Goal: Information Seeking & Learning: Learn about a topic

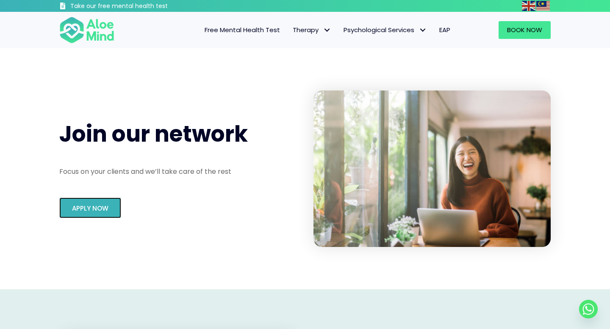
click at [105, 211] on span "Apply Now" at bounding box center [90, 208] width 36 height 9
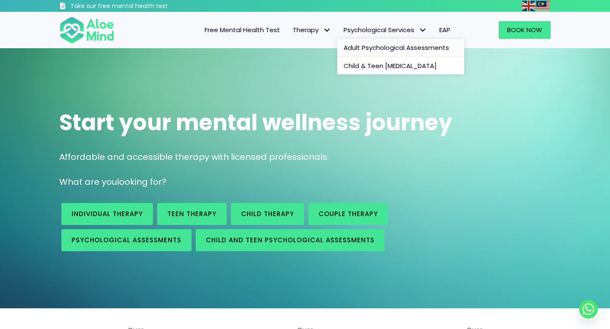
click at [365, 49] on span "Adult Psychological Assessments" at bounding box center [395, 47] width 105 height 9
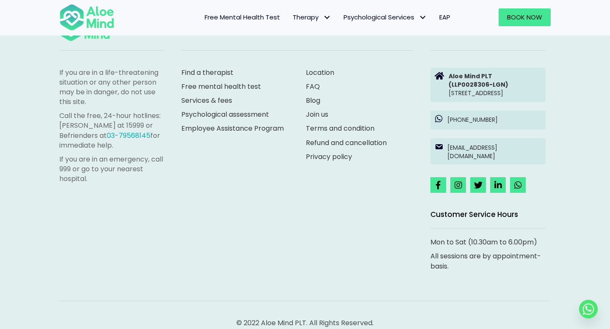
scroll to position [1504, 0]
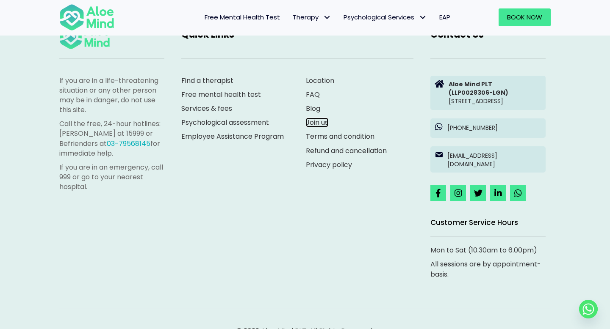
click at [310, 127] on link "Join us" at bounding box center [317, 123] width 22 height 10
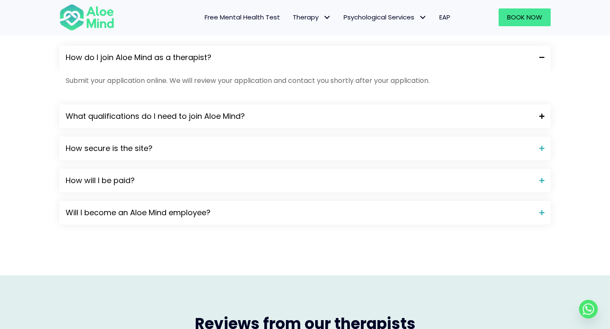
scroll to position [759, 0]
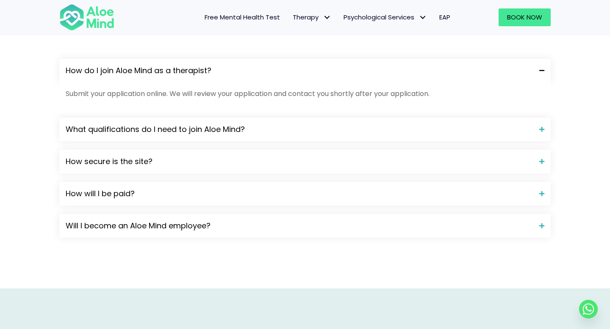
click at [262, 79] on div "How do I join Aloe Mind as a therapist?" at bounding box center [304, 71] width 491 height 24
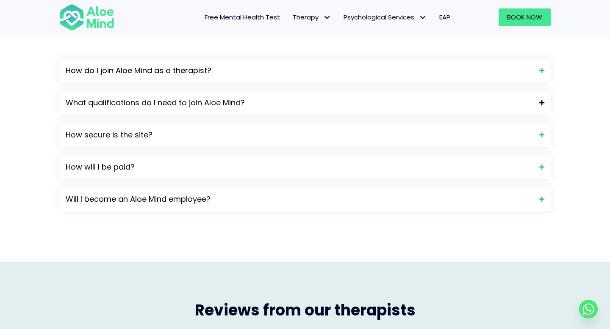
click at [241, 106] on span "What qualifications do I need to join Aloe Mind?" at bounding box center [299, 102] width 467 height 11
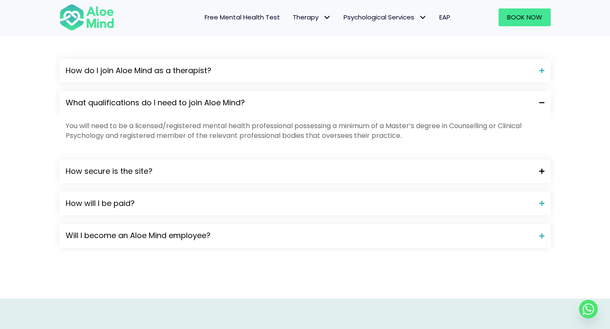
click at [213, 168] on span "How secure is the site?" at bounding box center [299, 171] width 467 height 11
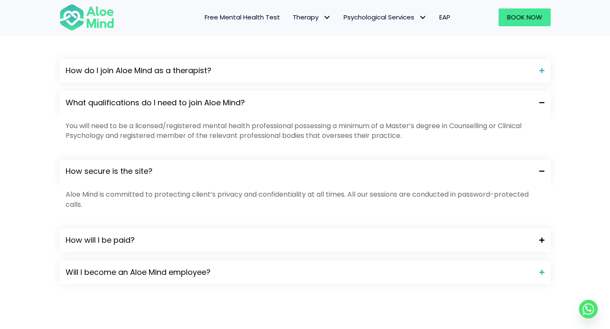
click at [177, 246] on span "How will I be paid?" at bounding box center [299, 240] width 467 height 11
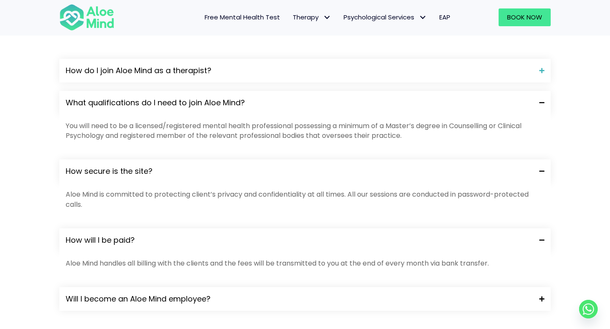
click at [157, 305] on div "Will I become an Aloe Mind employee?" at bounding box center [304, 299] width 491 height 24
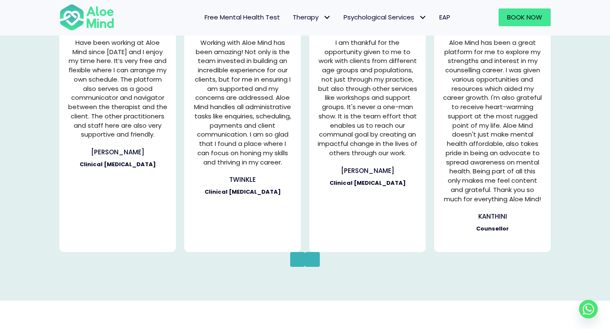
scroll to position [1238, 0]
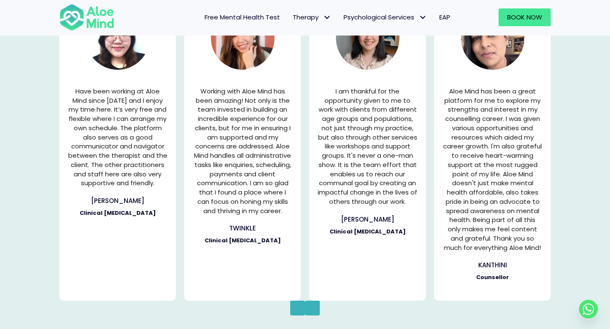
click at [303, 312] on button "Previous" at bounding box center [297, 308] width 15 height 15
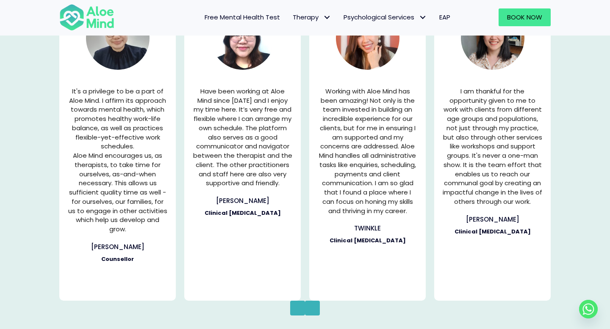
click at [294, 310] on button "Previous" at bounding box center [297, 308] width 15 height 15
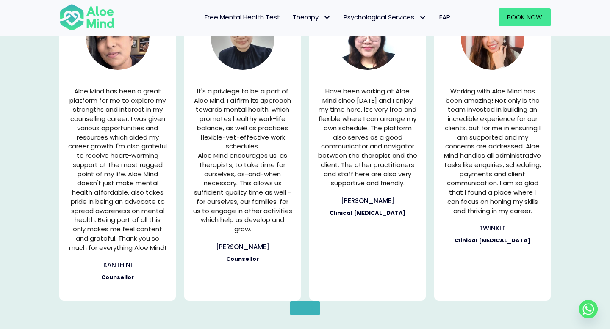
click at [294, 310] on button "Previous" at bounding box center [297, 308] width 15 height 15
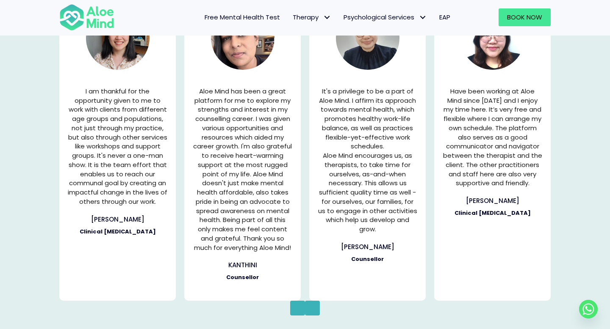
click at [294, 310] on button "Previous" at bounding box center [297, 308] width 15 height 15
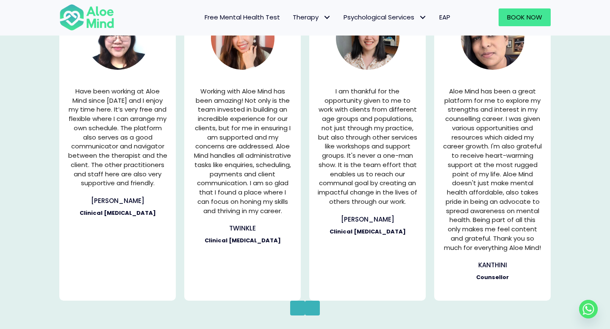
click at [294, 310] on button "Previous" at bounding box center [297, 308] width 15 height 15
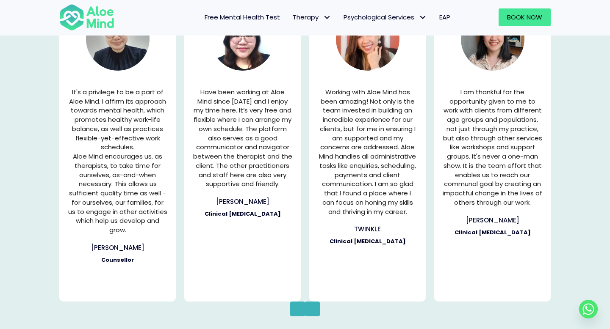
scroll to position [1237, 0]
click at [314, 309] on icon "button" at bounding box center [312, 309] width 4 height 11
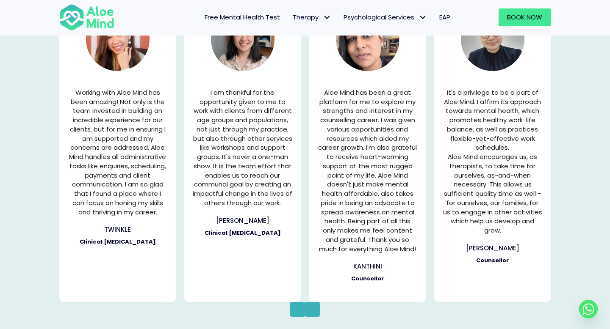
click at [239, 177] on p "I am thankful for the opportunity given to me to work with clients from differe…" at bounding box center [242, 148] width 99 height 120
click at [239, 225] on div "Chen Wen Clinical Psychologist" at bounding box center [242, 226] width 99 height 21
click at [237, 217] on h3 "Chen Wen" at bounding box center [242, 220] width 99 height 9
click at [246, 58] on img "Testimonial 2 of 5" at bounding box center [243, 40] width 64 height 64
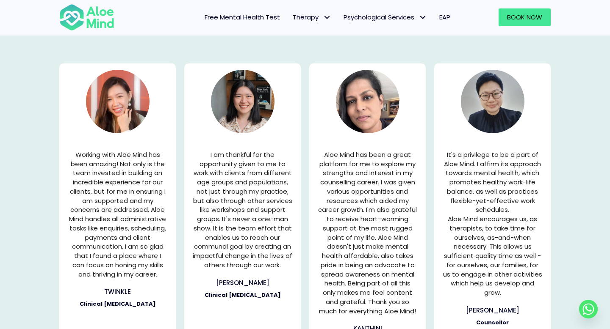
scroll to position [1171, 0]
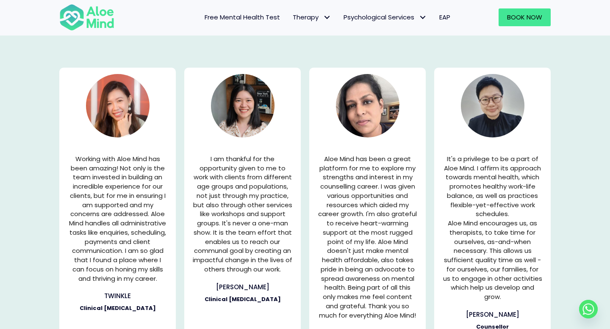
click at [245, 101] on img "Testimonial 2 of 5" at bounding box center [243, 106] width 64 height 64
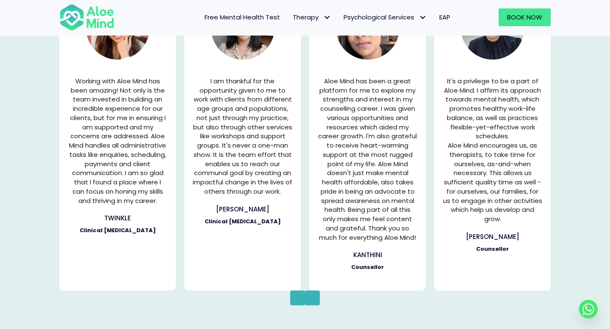
scroll to position [1251, 0]
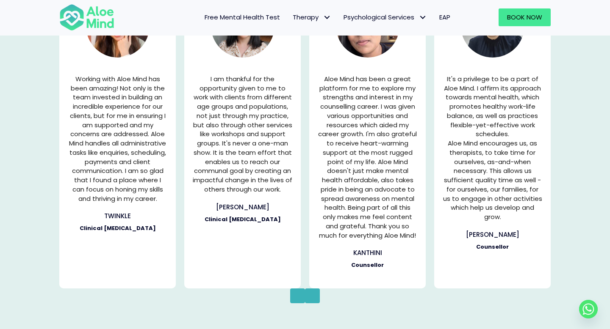
click at [311, 297] on icon "button" at bounding box center [312, 296] width 4 height 11
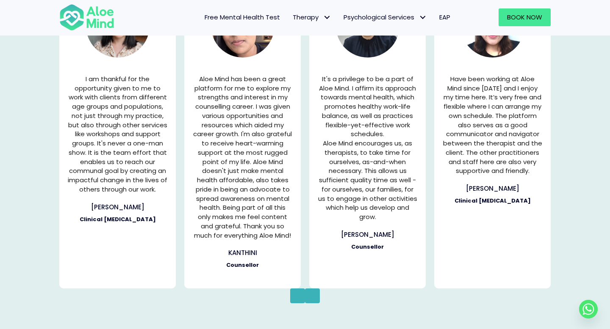
click at [311, 297] on icon "button" at bounding box center [312, 296] width 4 height 11
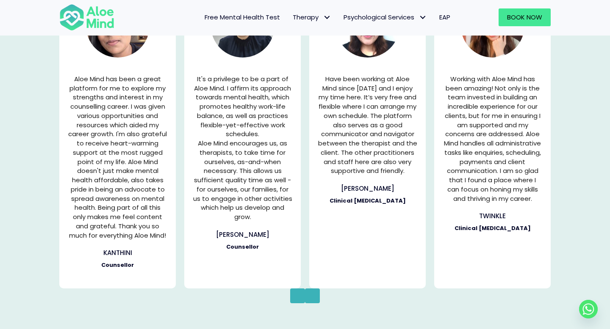
click at [311, 297] on icon "button" at bounding box center [312, 296] width 4 height 11
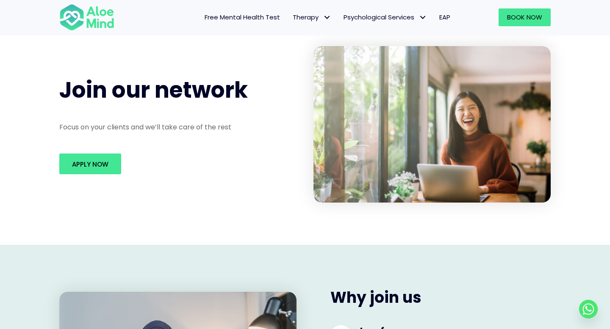
scroll to position [0, 0]
